Goal: Transaction & Acquisition: Book appointment/travel/reservation

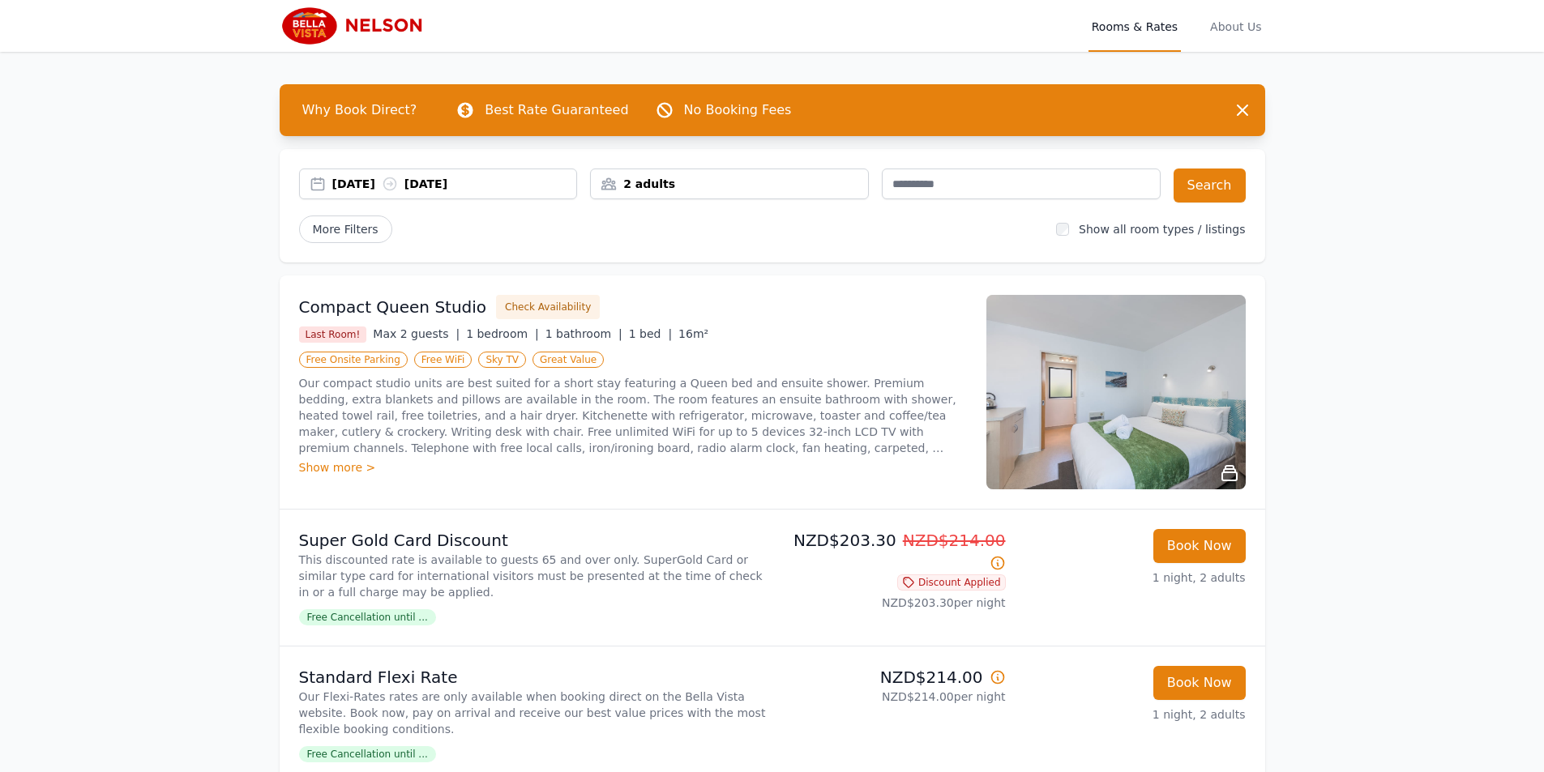
click at [433, 191] on div "[DATE] [DATE]" at bounding box center [454, 184] width 245 height 16
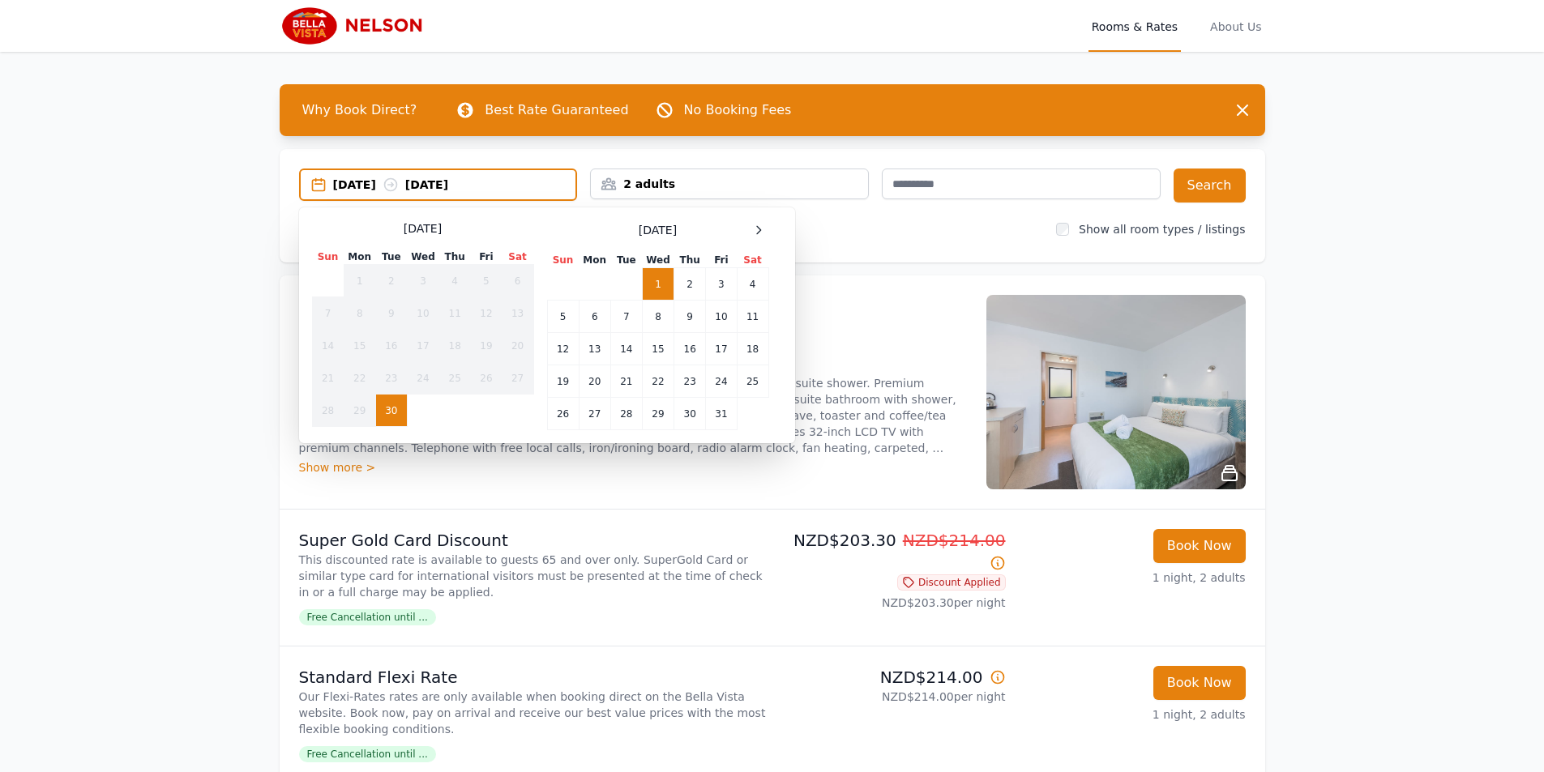
click at [768, 190] on div "2 adults" at bounding box center [729, 184] width 277 height 16
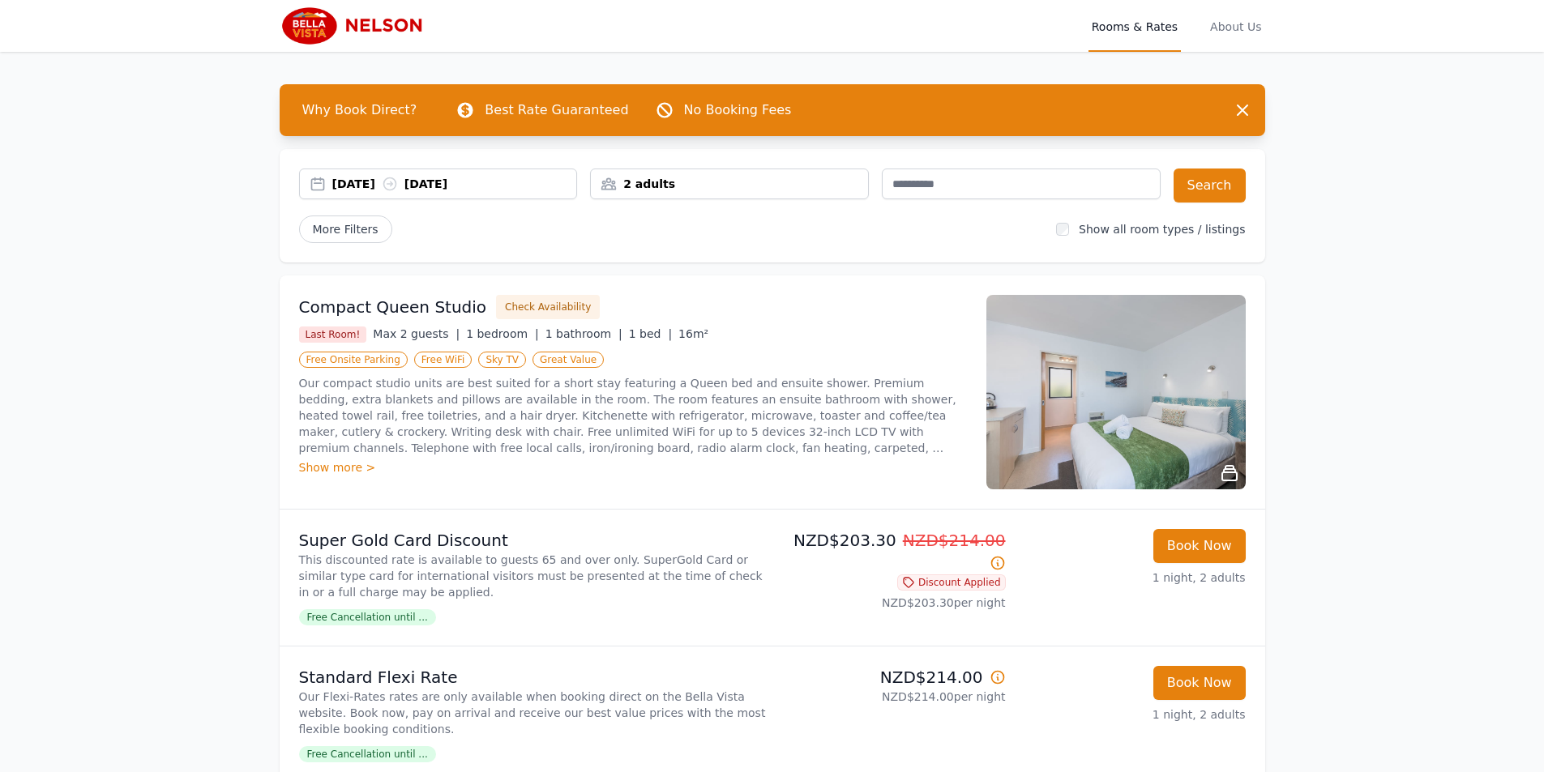
click at [755, 194] on div "2 adults" at bounding box center [729, 184] width 279 height 31
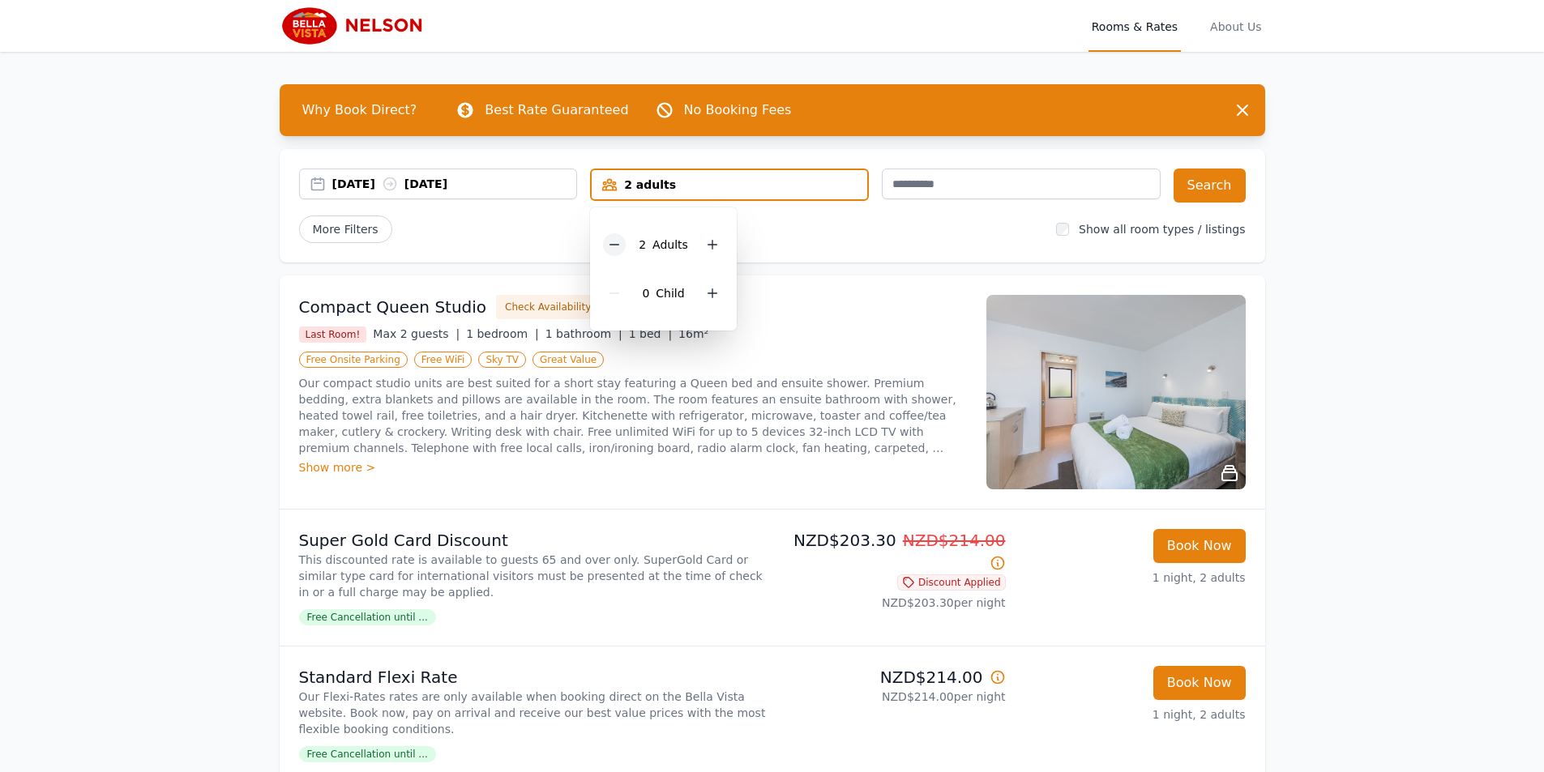
click at [618, 242] on icon at bounding box center [614, 244] width 13 height 13
click at [1231, 180] on button "Search" at bounding box center [1210, 186] width 72 height 34
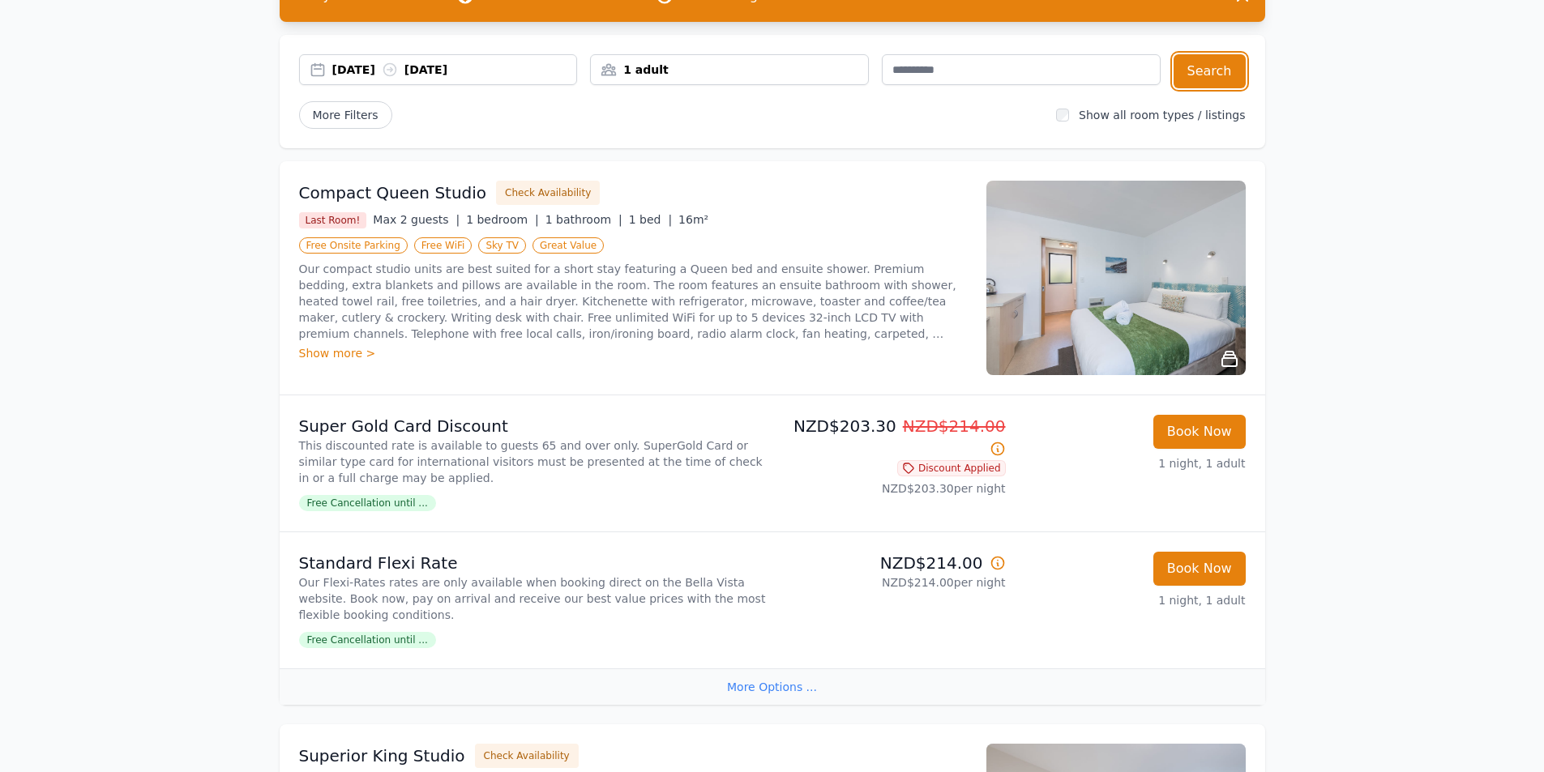
scroll to position [81, 0]
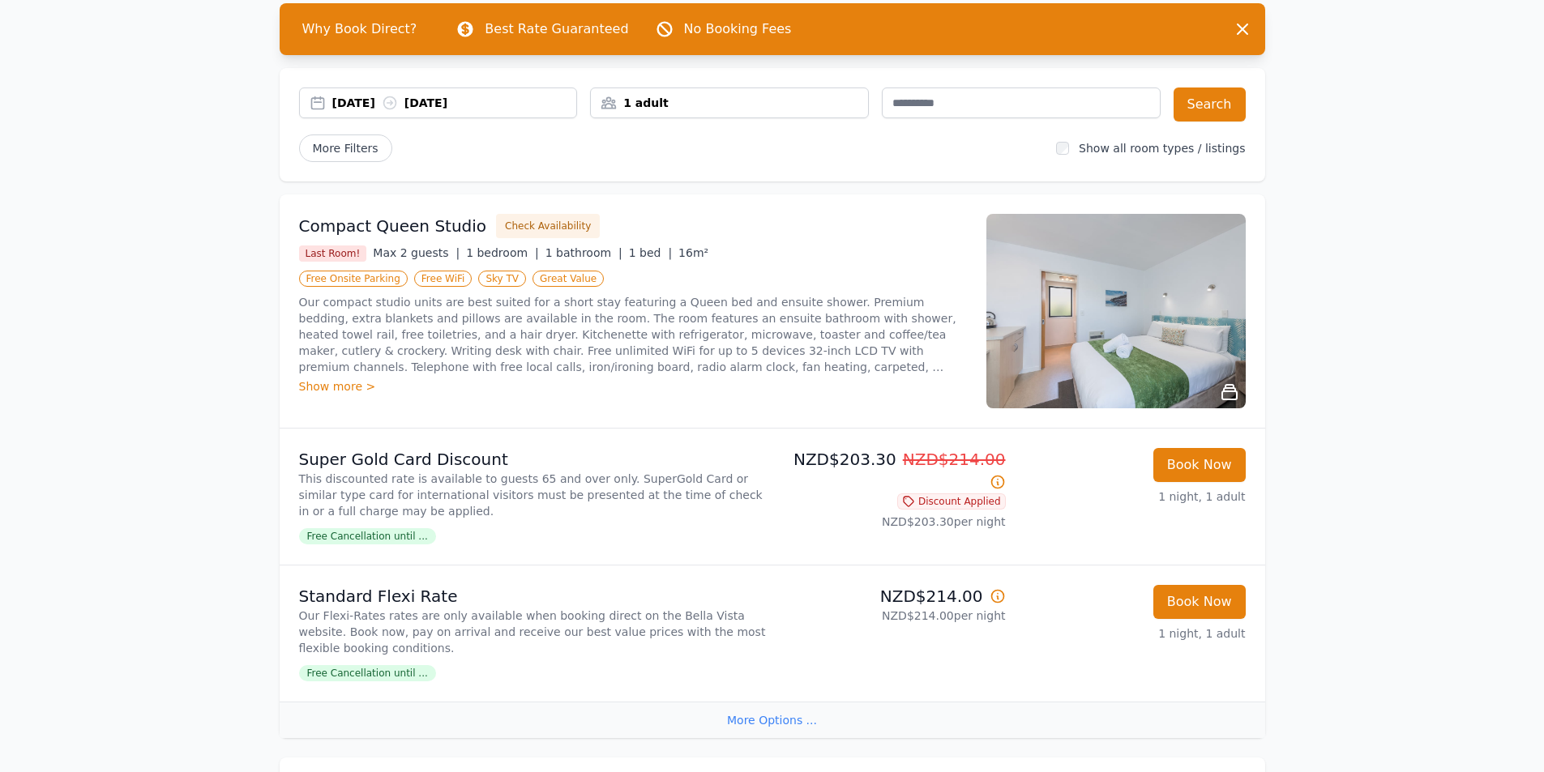
click at [787, 718] on div "More Options ..." at bounding box center [773, 720] width 986 height 36
